Goal: Use online tool/utility: Utilize a website feature to perform a specific function

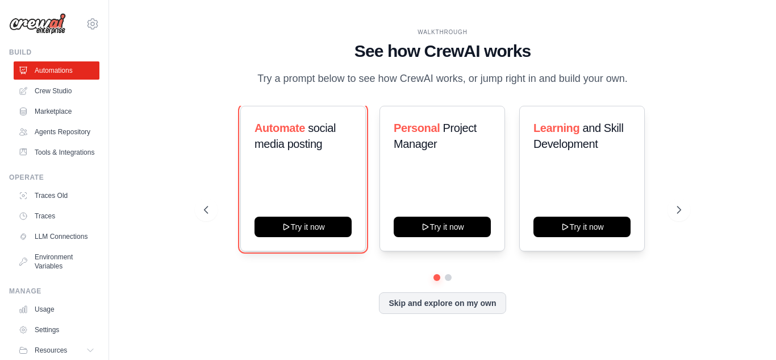
click at [325, 231] on button "Try it now" at bounding box center [303, 226] width 97 height 20
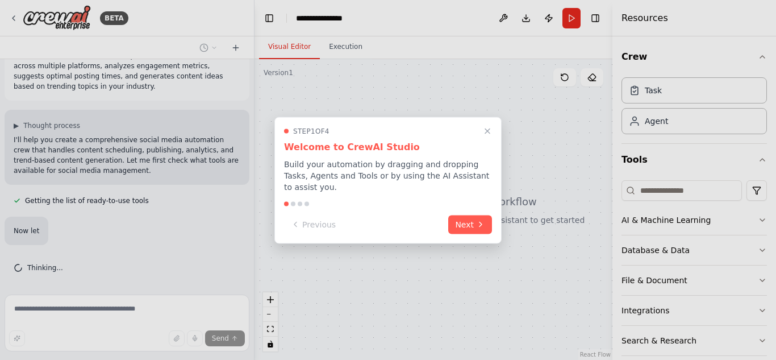
scroll to position [49, 0]
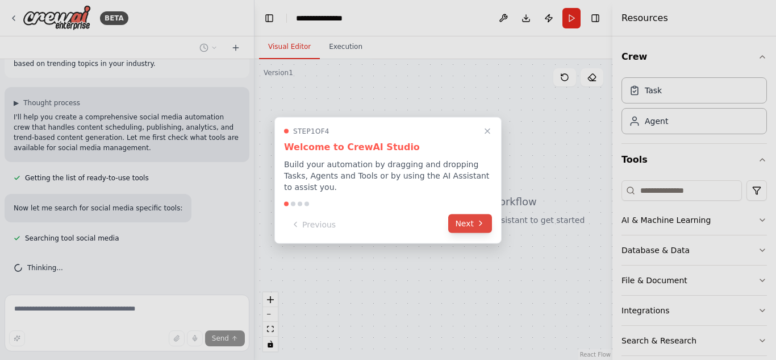
click at [473, 222] on button "Next" at bounding box center [470, 223] width 44 height 19
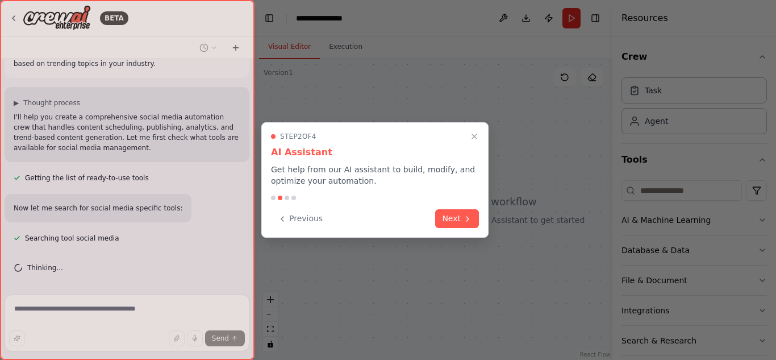
click at [473, 222] on button "Next" at bounding box center [457, 218] width 44 height 19
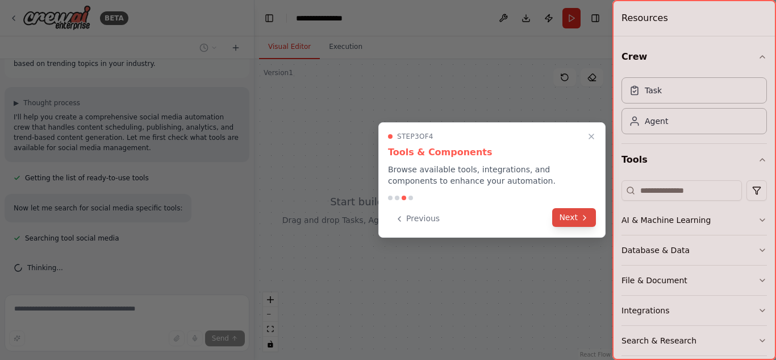
click at [565, 220] on button "Next" at bounding box center [574, 217] width 44 height 19
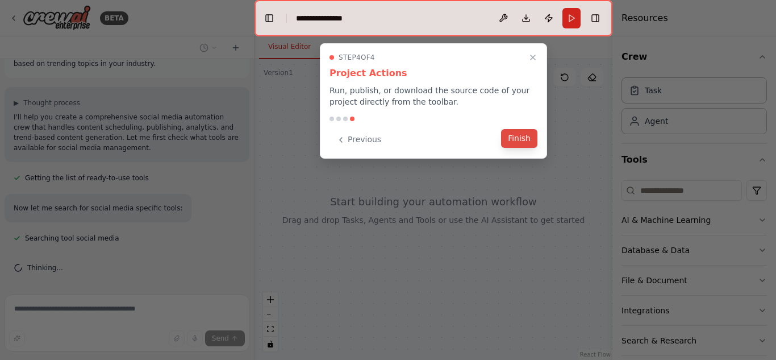
click at [527, 141] on button "Finish" at bounding box center [519, 138] width 36 height 19
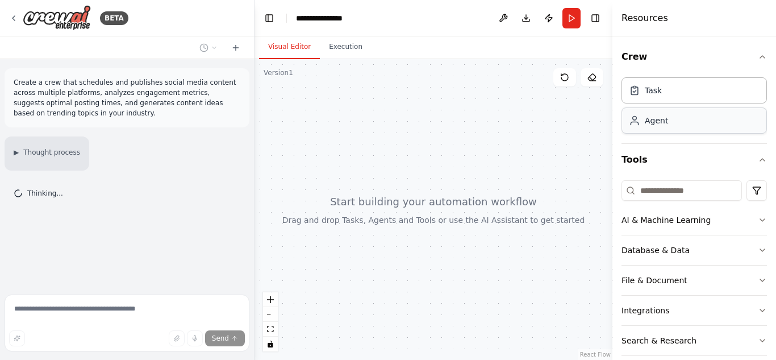
scroll to position [0, 0]
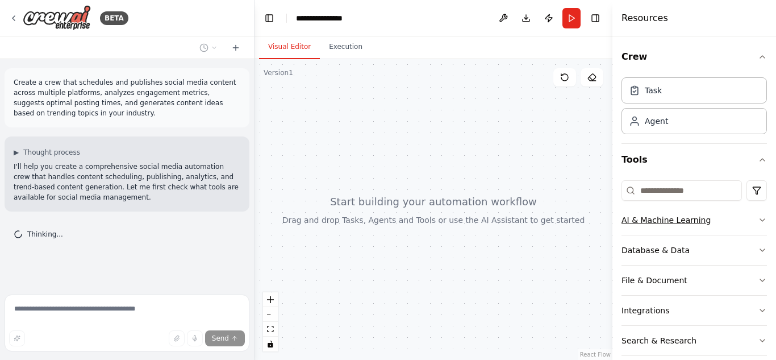
click at [758, 220] on icon "button" at bounding box center [762, 219] width 9 height 9
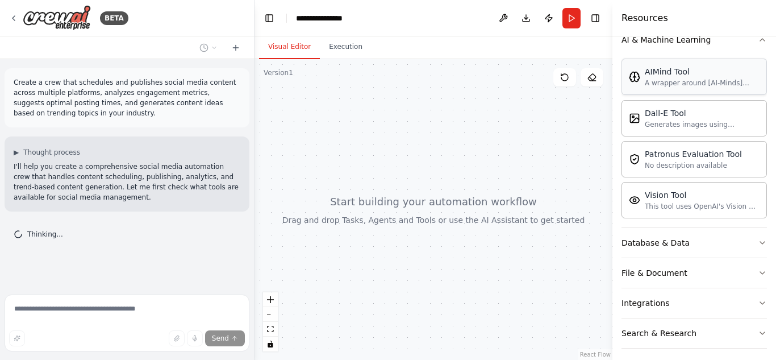
scroll to position [181, 0]
click at [655, 76] on div "AIMind Tool" at bounding box center [702, 70] width 115 height 11
click at [665, 69] on div "AIMind Tool" at bounding box center [702, 70] width 115 height 11
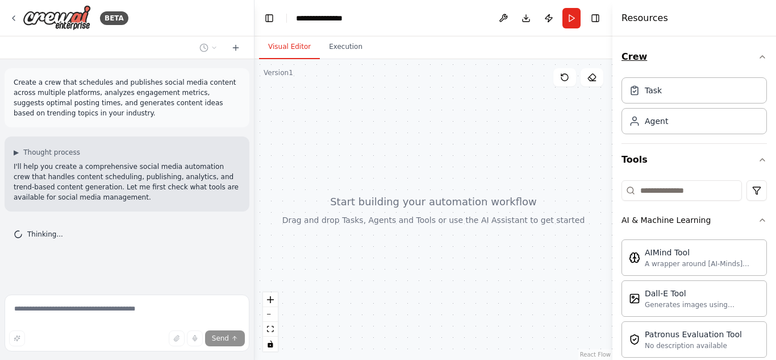
click at [760, 56] on icon "button" at bounding box center [762, 57] width 5 height 2
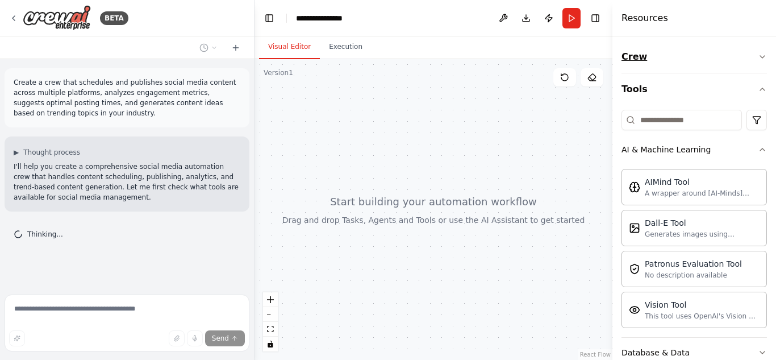
click at [758, 56] on icon "button" at bounding box center [762, 56] width 9 height 9
